Goal: Use online tool/utility: Utilize a website feature to perform a specific function

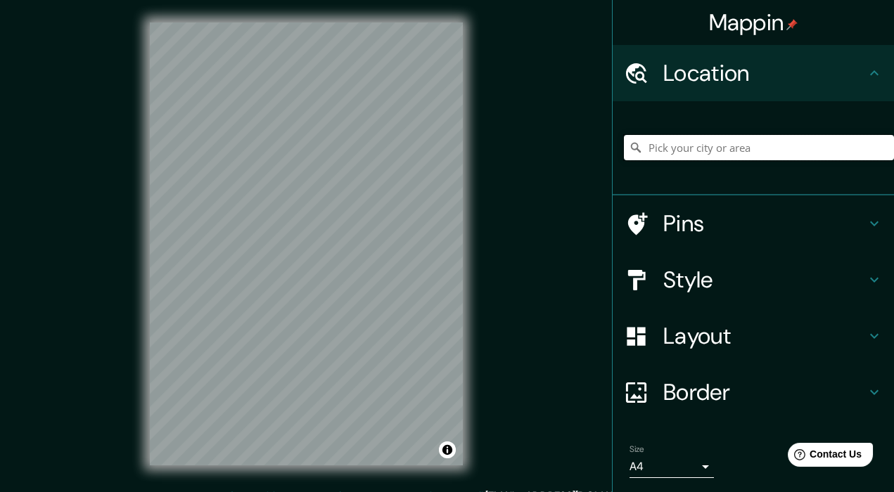
click at [657, 160] on input "Pick your city or area" at bounding box center [759, 147] width 270 height 25
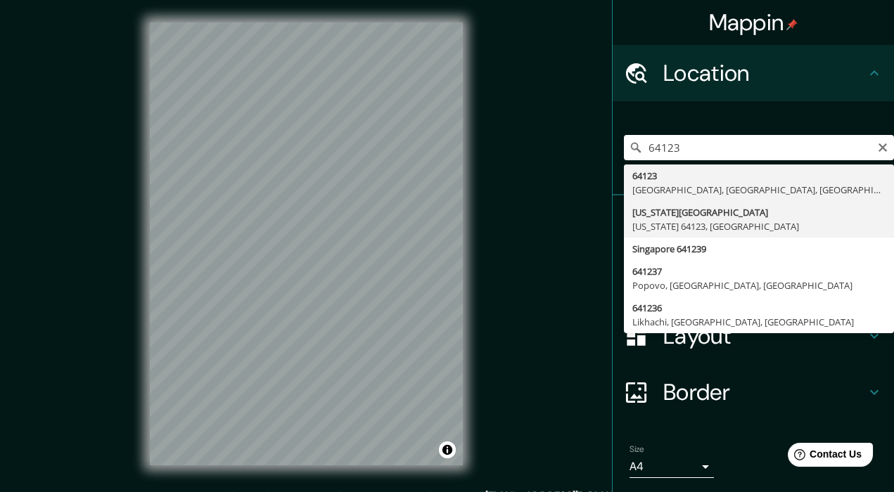
type input "[US_STATE][GEOGRAPHIC_DATA][US_STATE], [GEOGRAPHIC_DATA]"
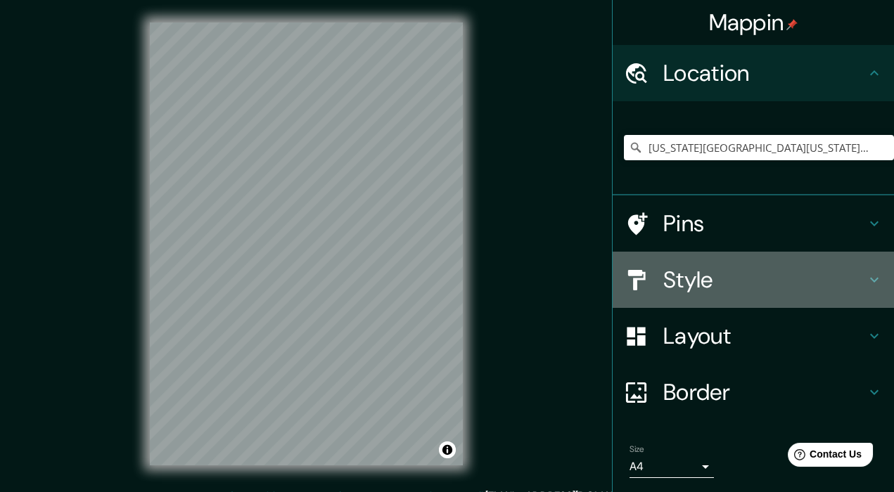
click at [870, 283] on icon at bounding box center [874, 280] width 8 height 5
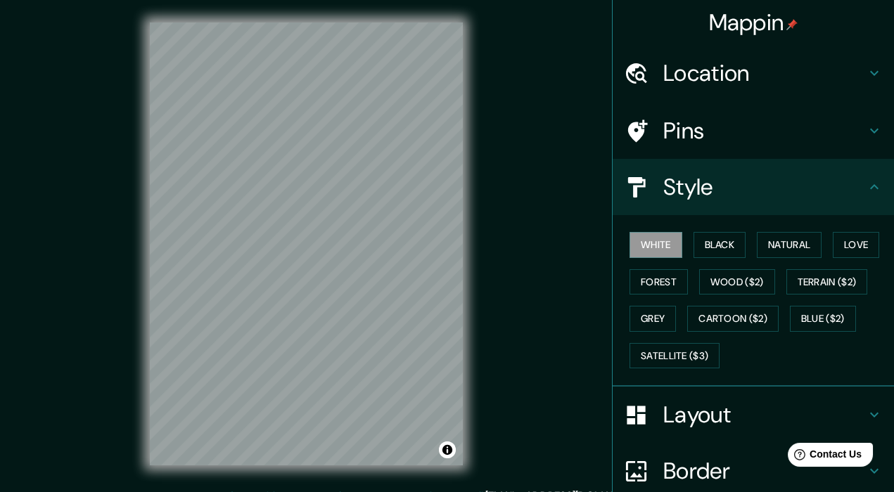
click at [866, 196] on icon at bounding box center [874, 187] width 17 height 17
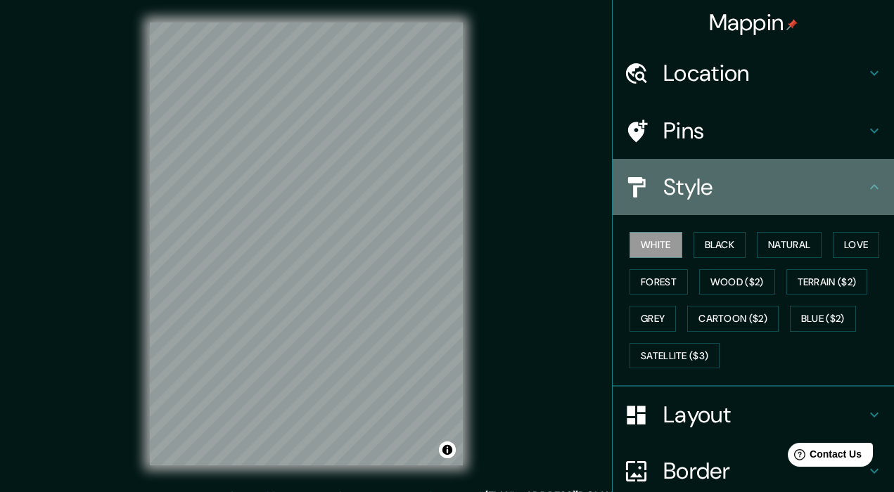
click at [866, 196] on icon at bounding box center [874, 187] width 17 height 17
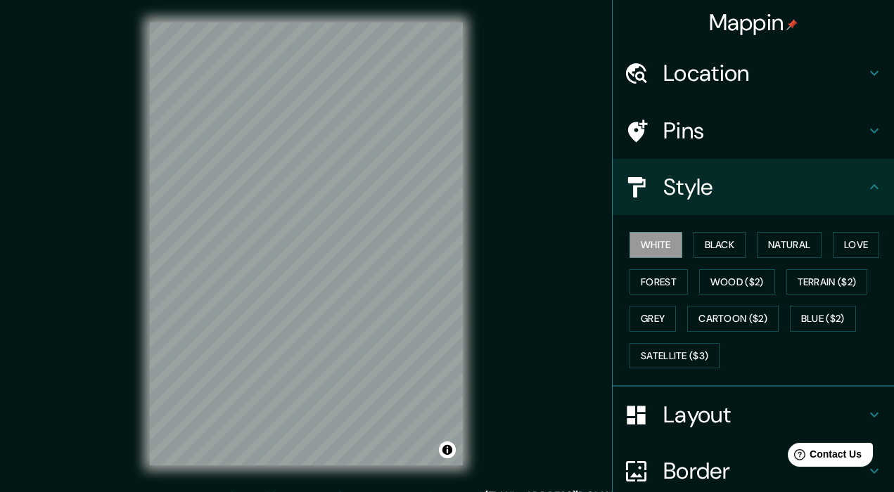
click at [866, 139] on icon at bounding box center [874, 130] width 17 height 17
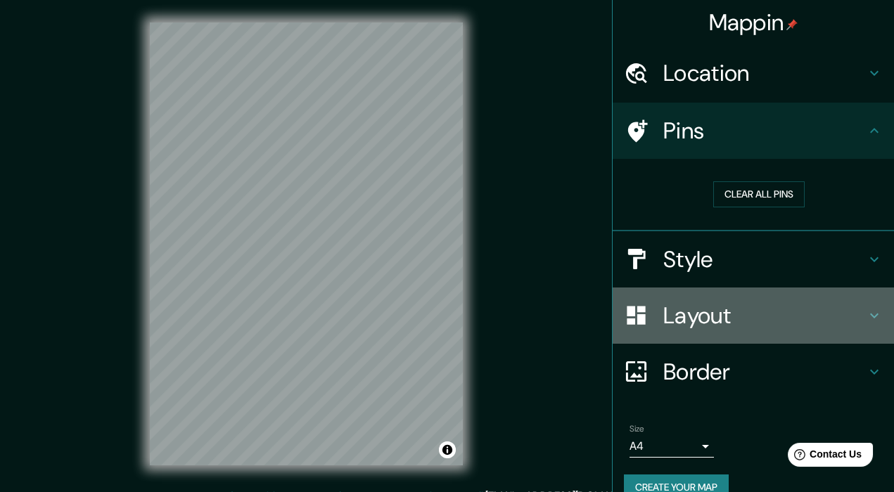
click at [870, 318] on icon at bounding box center [874, 315] width 8 height 5
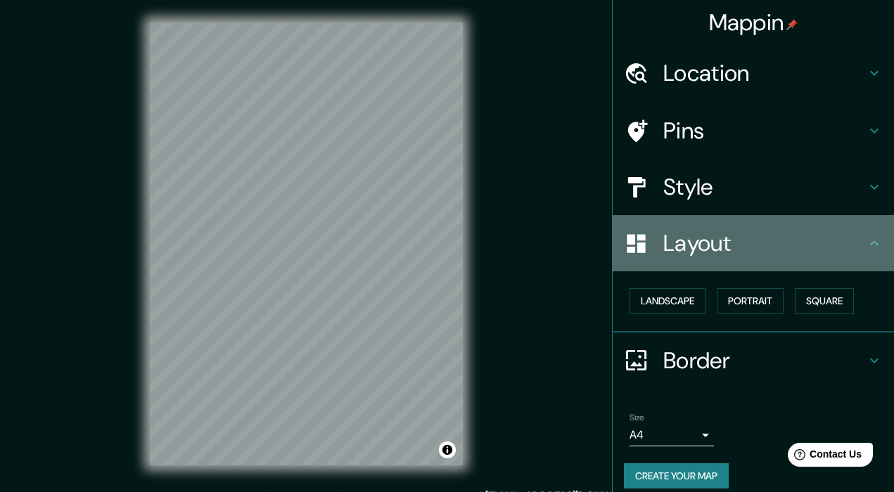
click at [866, 252] on icon at bounding box center [874, 243] width 17 height 17
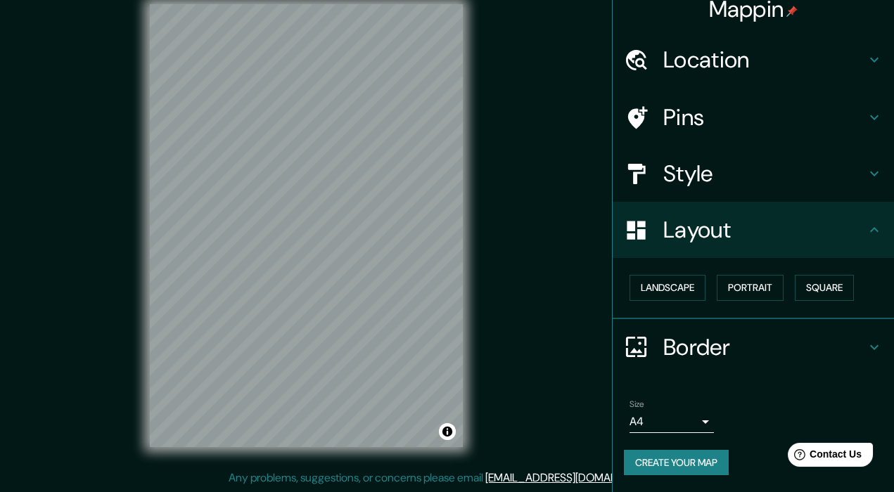
scroll to position [34, 0]
click at [476, 364] on div "© Mapbox © OpenStreetMap Improve this map" at bounding box center [306, 226] width 358 height 488
